Goal: Information Seeking & Learning: Learn about a topic

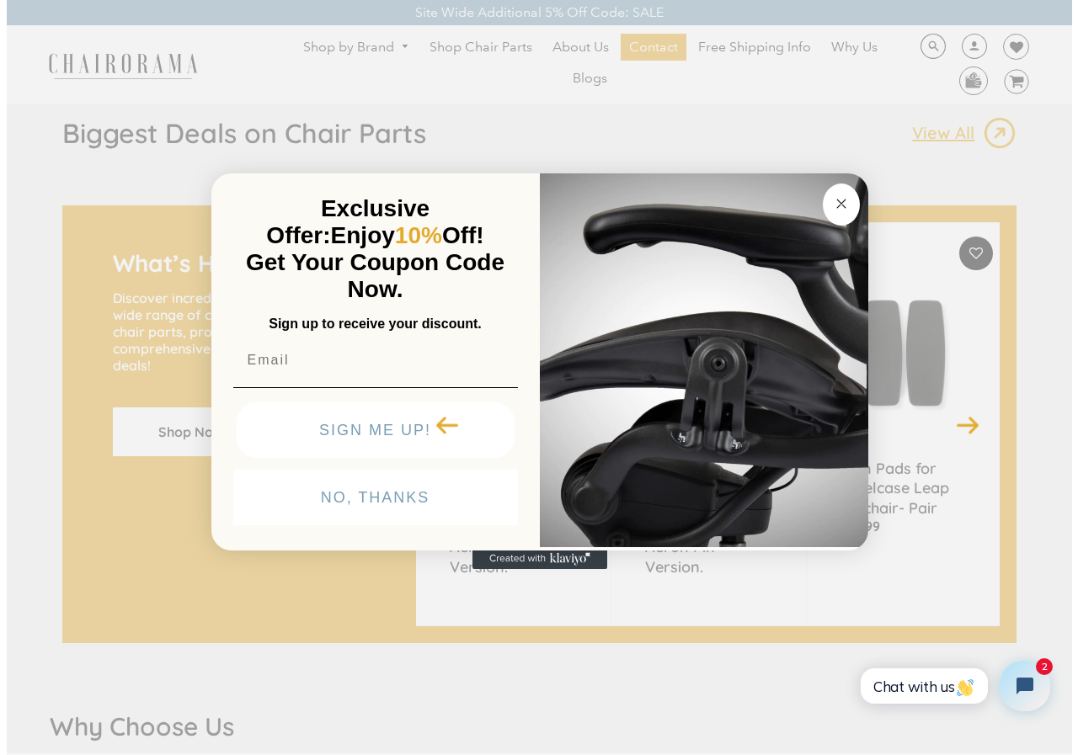
scroll to position [1179, 0]
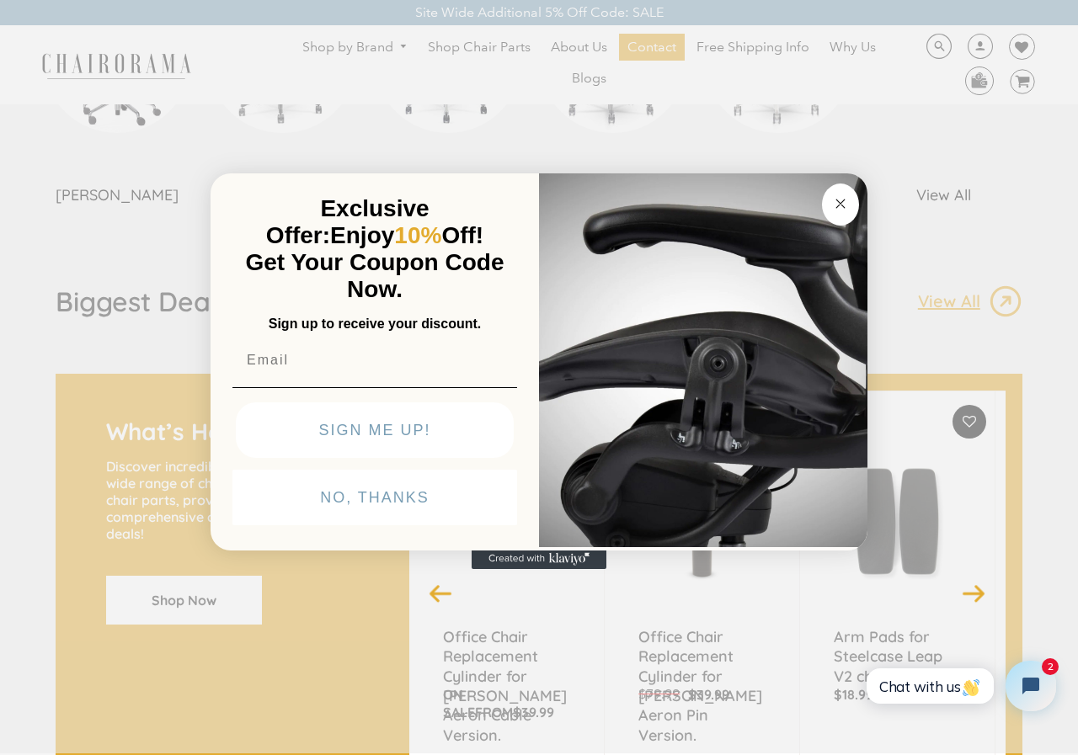
click at [842, 197] on circle "Close dialog" at bounding box center [840, 203] width 19 height 19
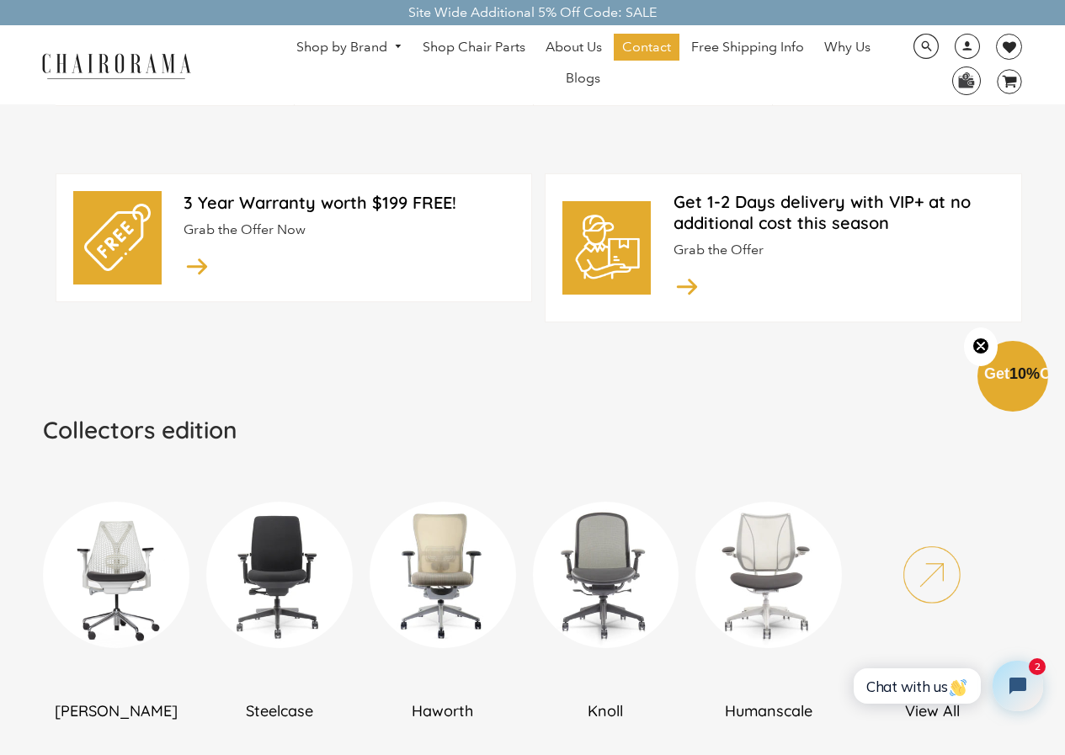
scroll to position [590, 0]
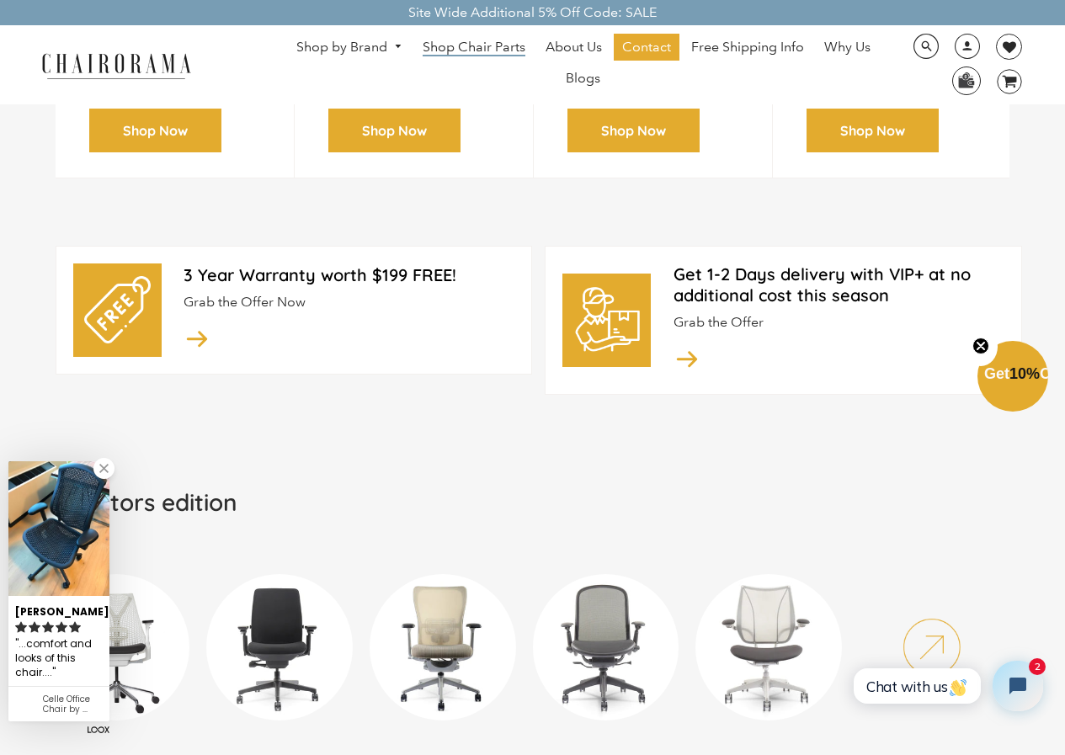
click at [462, 50] on span "Shop Chair Parts" at bounding box center [474, 48] width 103 height 18
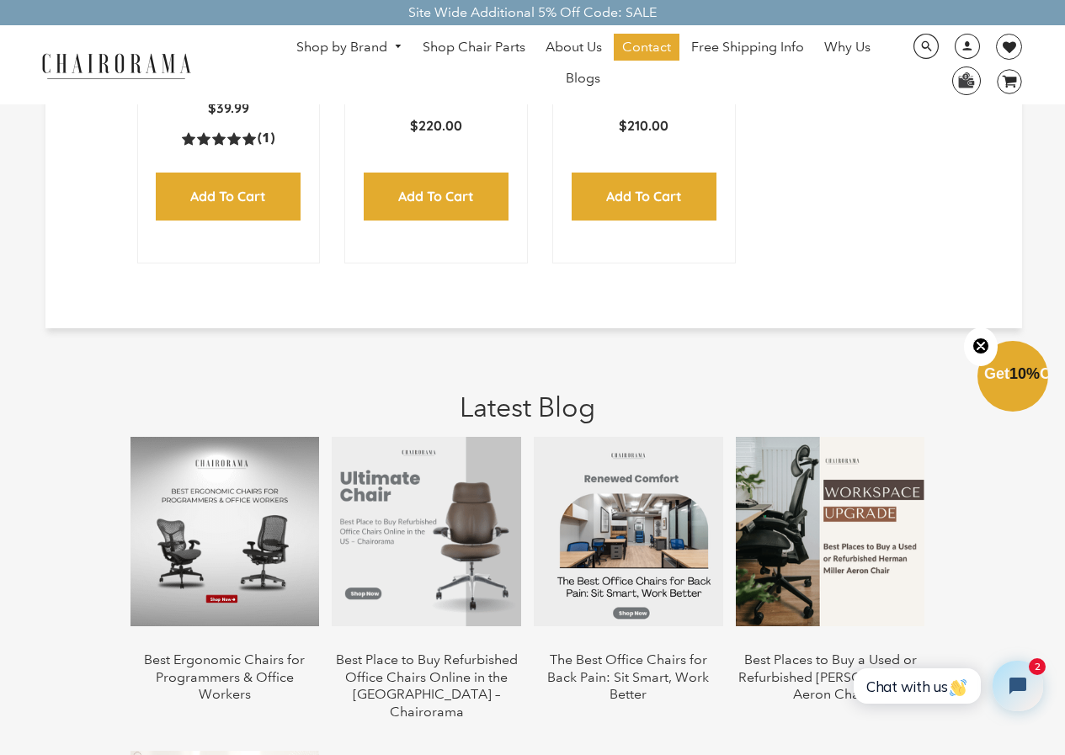
scroll to position [2526, 0]
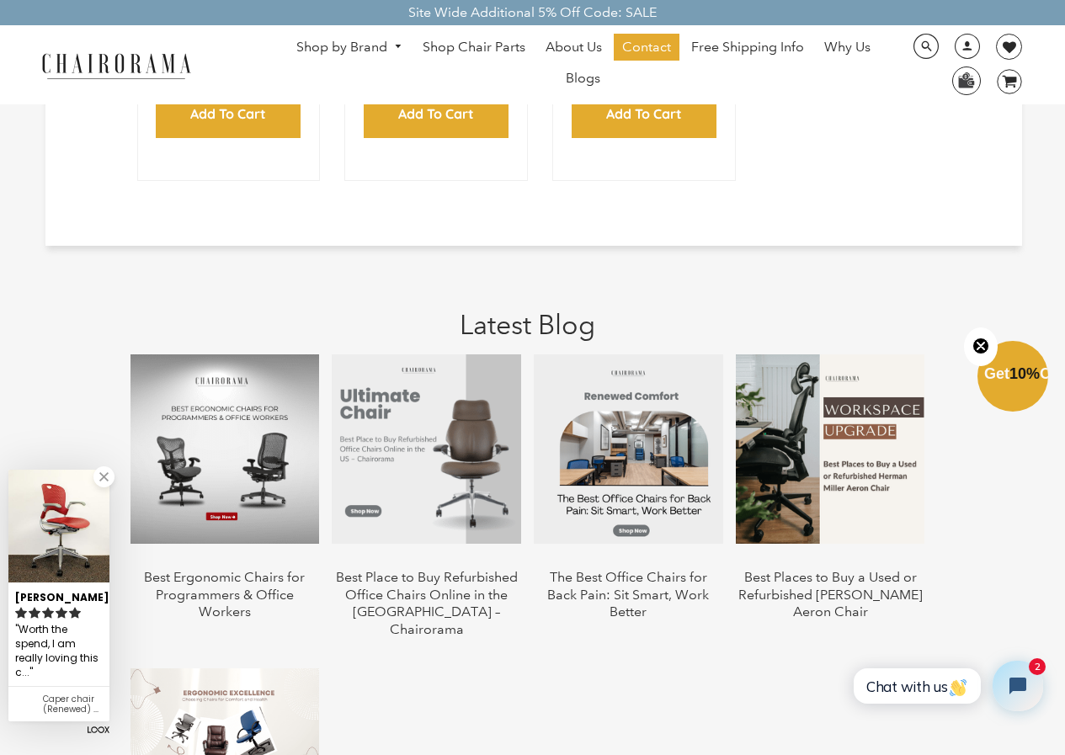
click at [657, 461] on img at bounding box center [628, 448] width 189 height 189
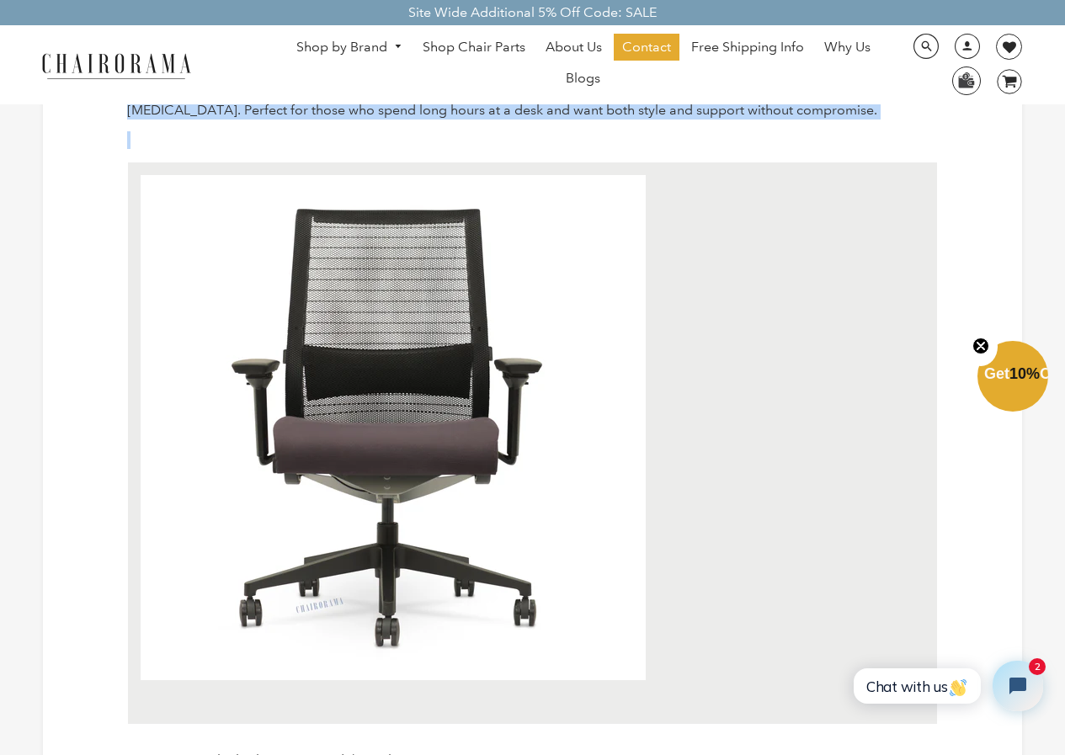
scroll to position [4181, 0]
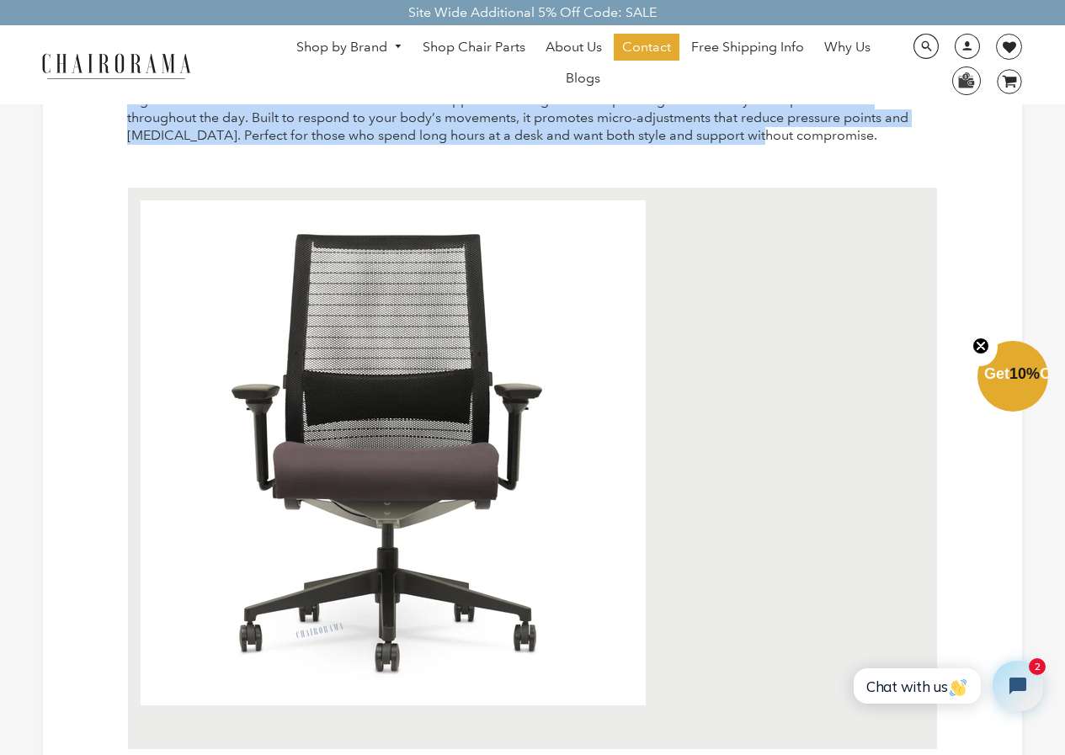
drag, startPoint x: 125, startPoint y: 429, endPoint x: 797, endPoint y: 151, distance: 726.3
copy div "Why Regular Chairs Are a Pain in the Back Most standard chairs lack what your s…"
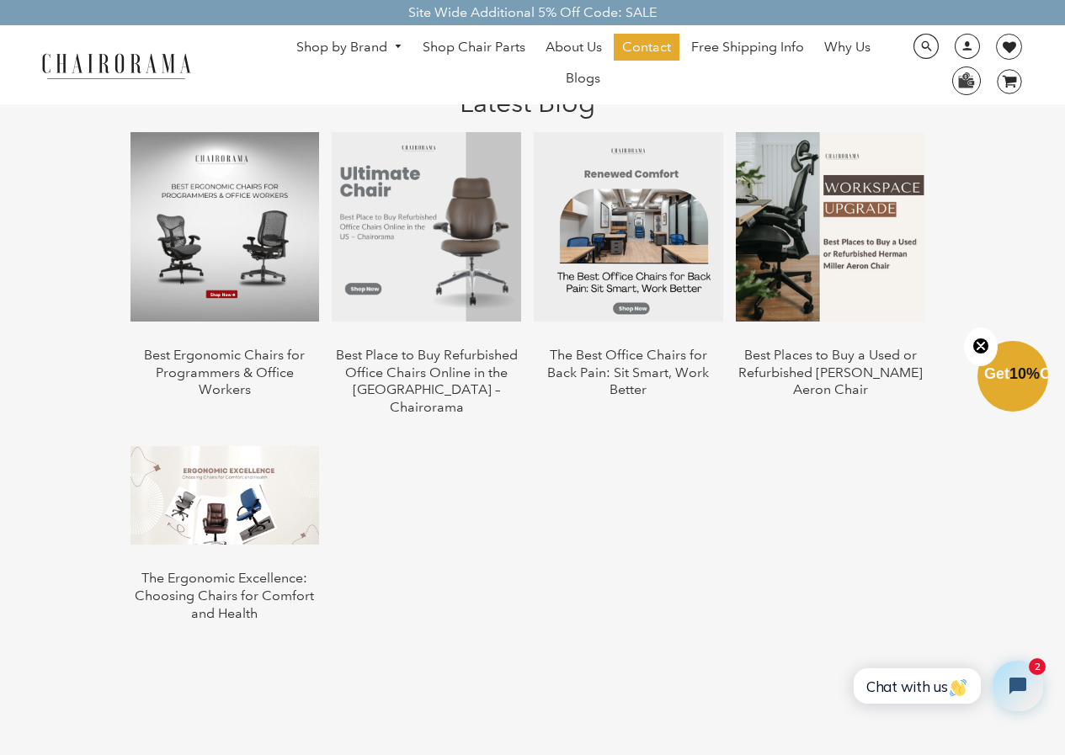
scroll to position [2779, 0]
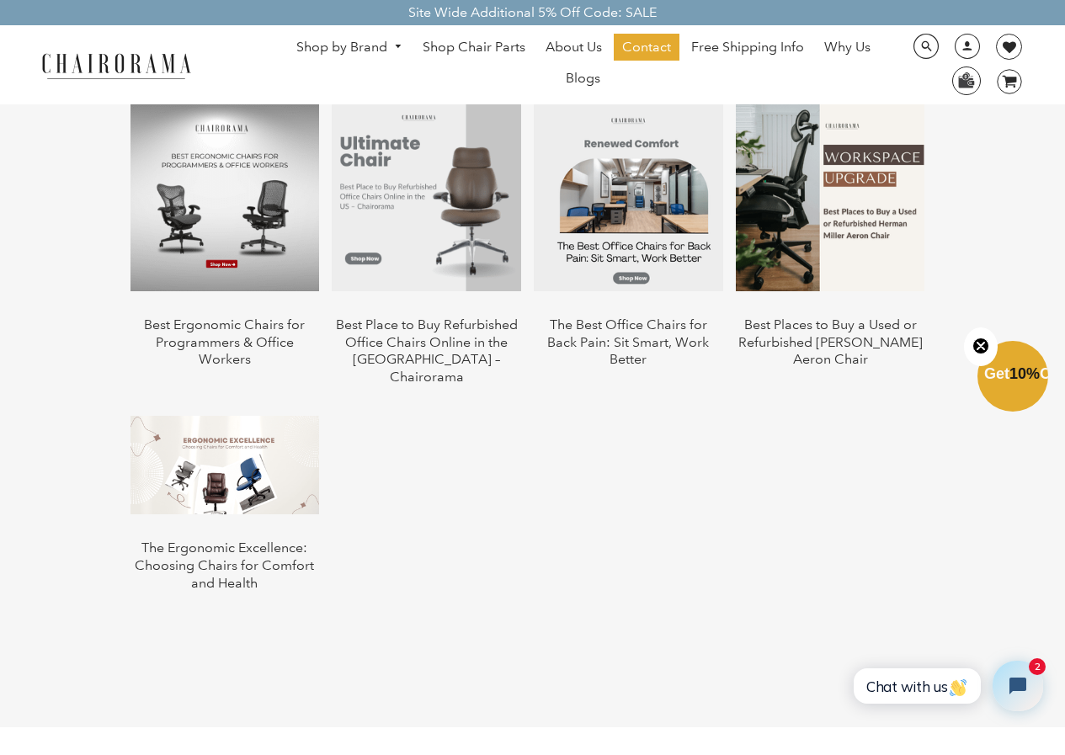
click at [349, 52] on link "Shop by Brand" at bounding box center [349, 48] width 123 height 26
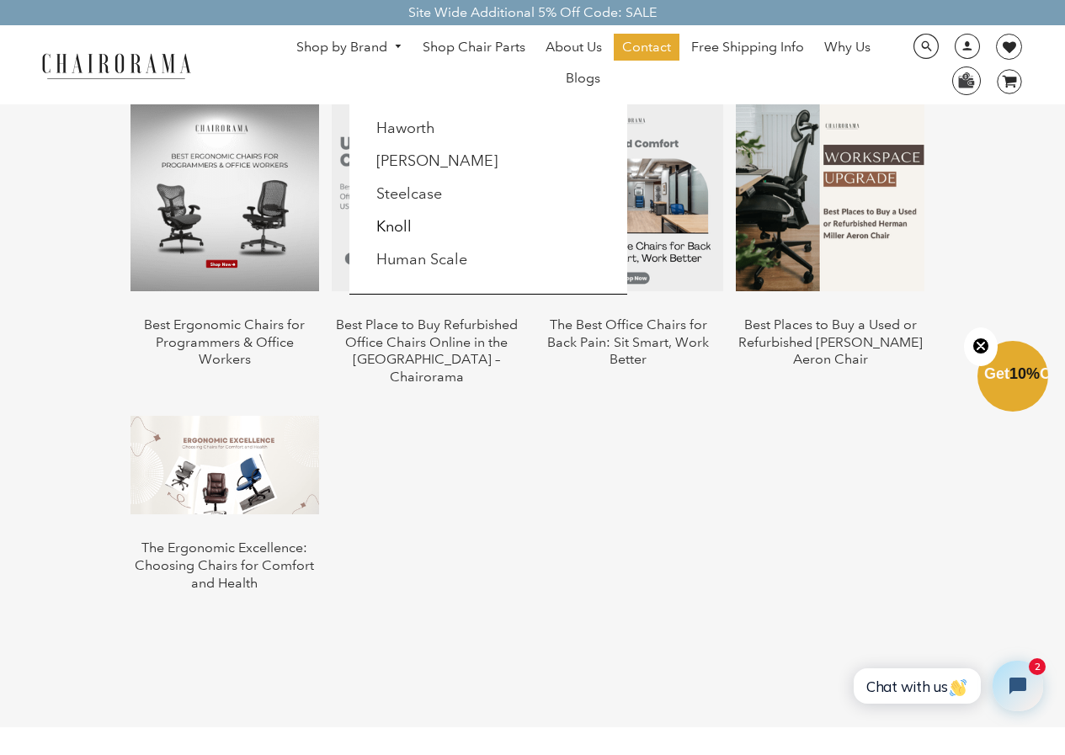
click at [429, 206] on li "Steelcase" at bounding box center [442, 195] width 153 height 32
click at [420, 187] on link "Steelcase" at bounding box center [409, 193] width 66 height 19
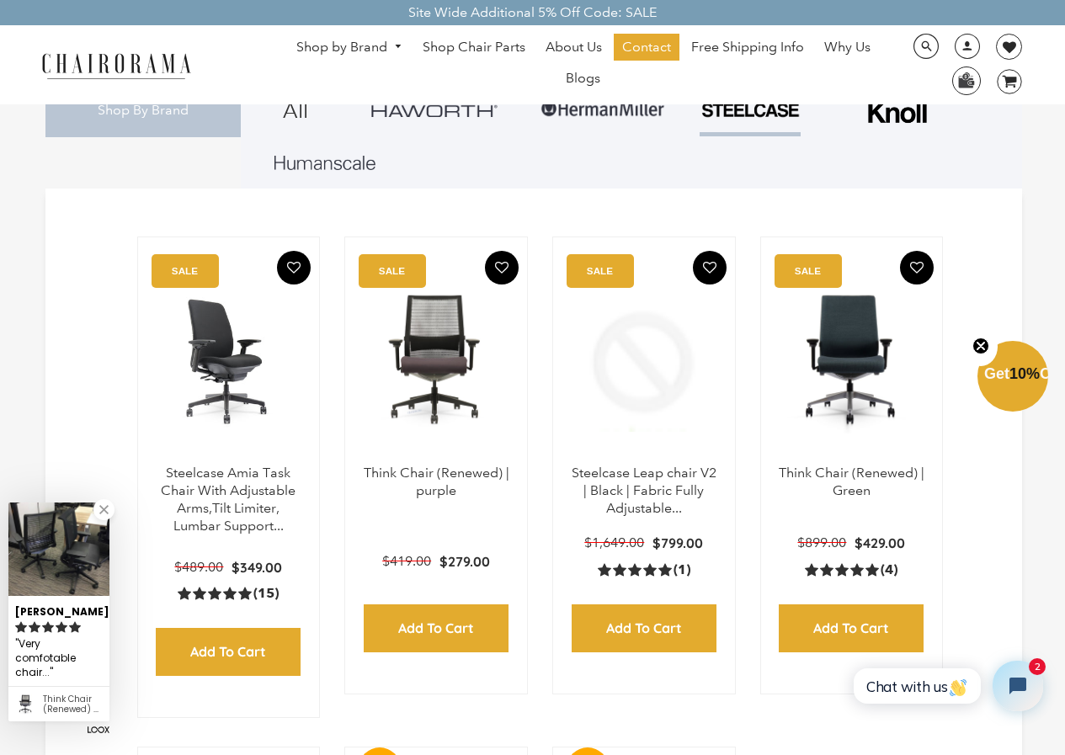
scroll to position [337, 0]
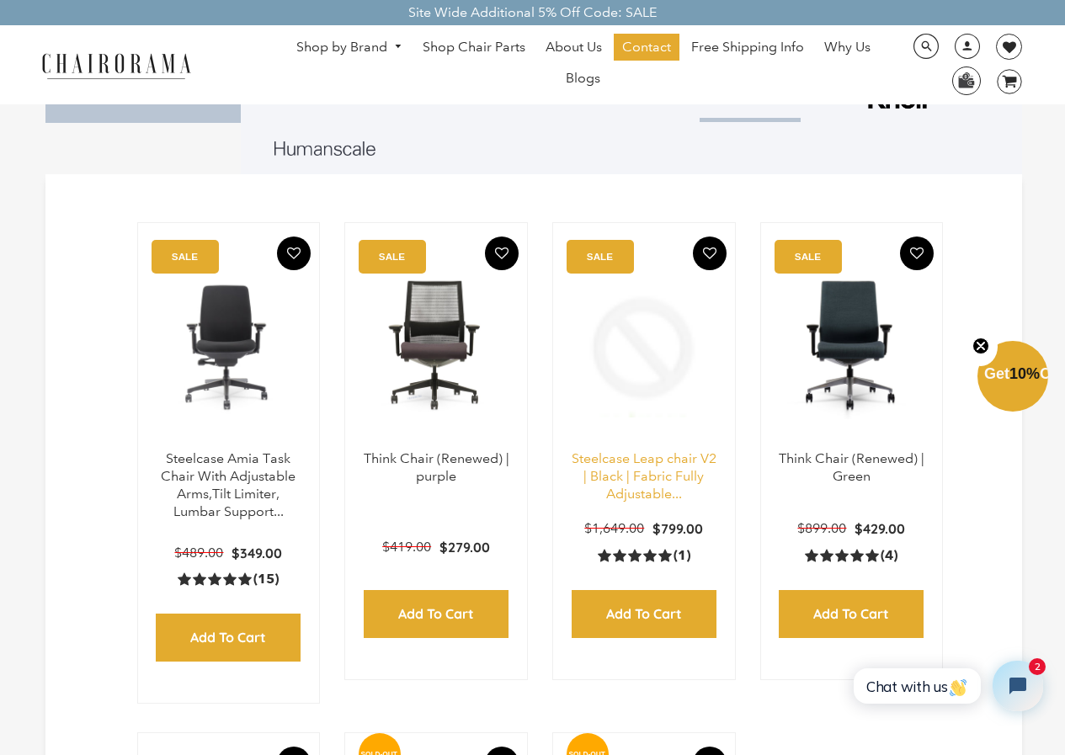
click at [646, 466] on link "Steelcase Leap chair V2 | Black | Fabric Fully Adjustable..." at bounding box center [644, 475] width 145 height 51
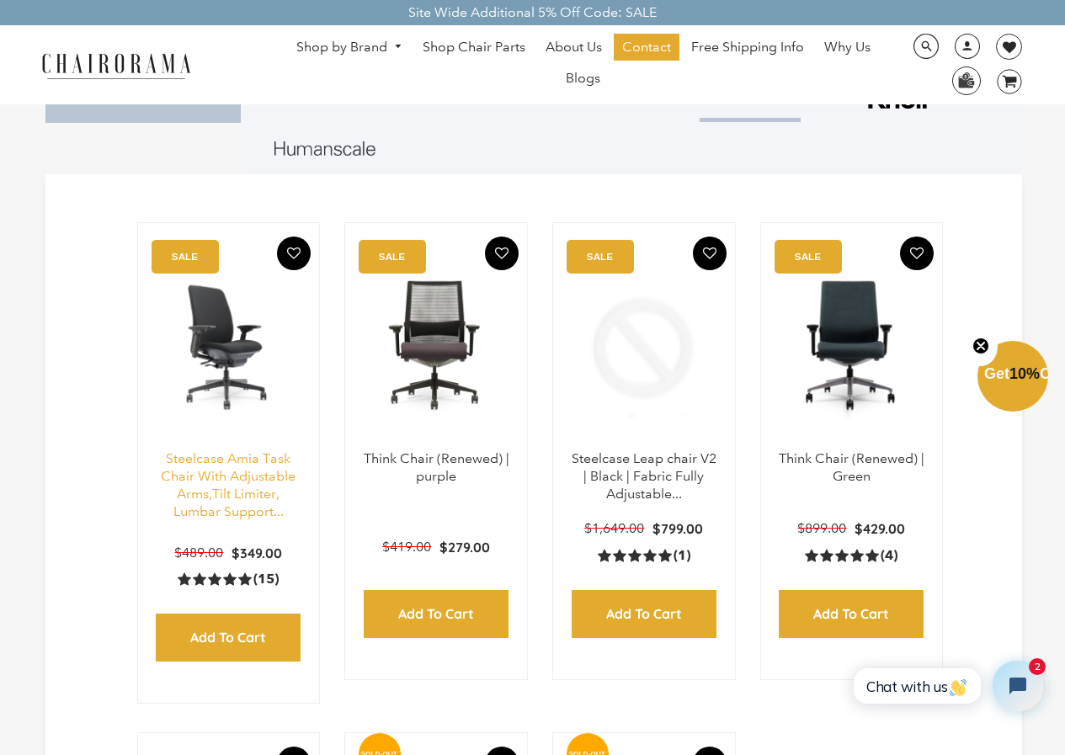
click at [254, 482] on link "Steelcase Amia Task Chair With Adjustable Arms,Tilt Limiter, Lumbar Support..." at bounding box center [228, 484] width 135 height 68
